Goal: Find specific page/section: Find specific page/section

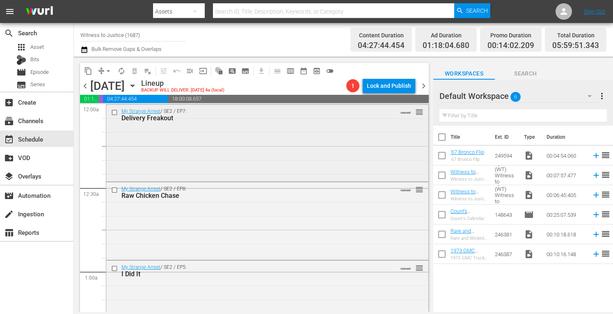
click at [175, 123] on div "My Strange Arrest / SE2 / EP7: Delivery Freakout VARIANT reorder" at bounding box center [267, 115] width 322 height 20
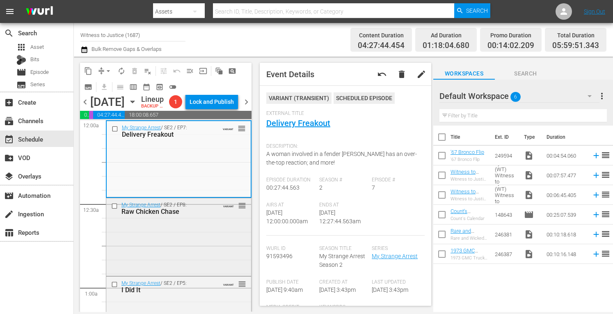
click at [194, 266] on div "My Strange Arrest / SE2 / EP8: Raw Chicken Chase VARIANT reorder" at bounding box center [178, 236] width 145 height 76
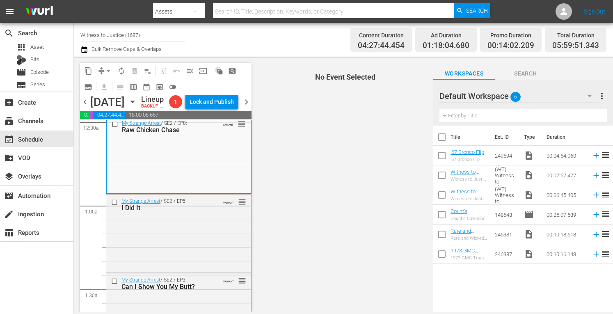
scroll to position [115, 0]
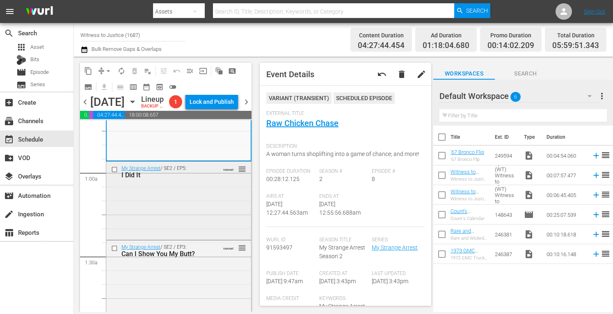
click at [167, 231] on div "My Strange Arrest / SE2 / EP5: I Did It VARIANT reorder" at bounding box center [178, 200] width 145 height 76
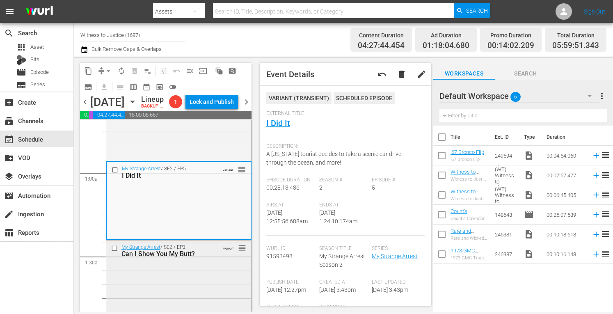
click at [174, 282] on div "My Strange Arrest / SE2 / EP3: Can I Show You My Butt? VARIANT reorder" at bounding box center [178, 278] width 145 height 76
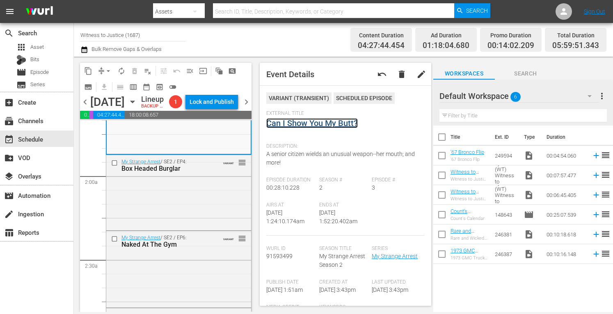
scroll to position [284, 0]
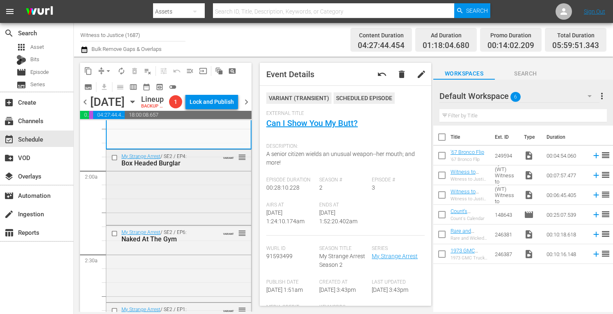
click at [174, 167] on div "Box Headed Burglar" at bounding box center [166, 163] width 91 height 8
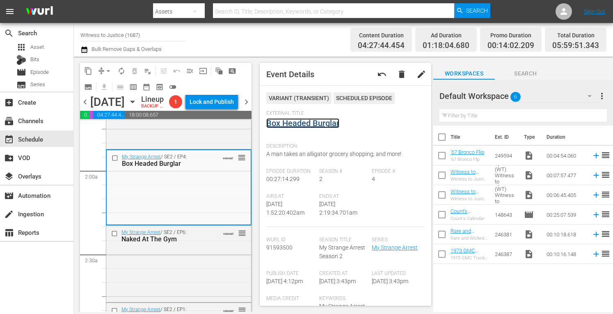
scroll to position [0, 0]
